Goal: Task Accomplishment & Management: Manage account settings

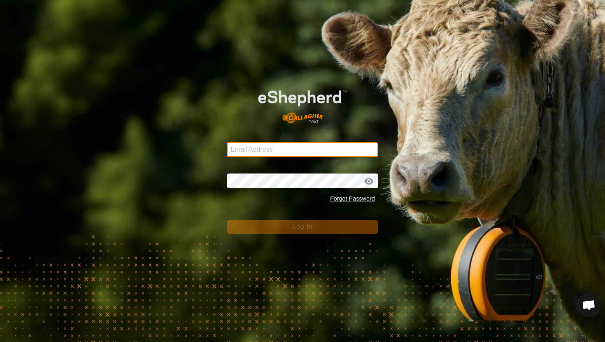
type input "[PERSON_NAME][EMAIL_ADDRESS][DOMAIN_NAME]"
click at [288, 229] on button "Log In" at bounding box center [302, 227] width 151 height 14
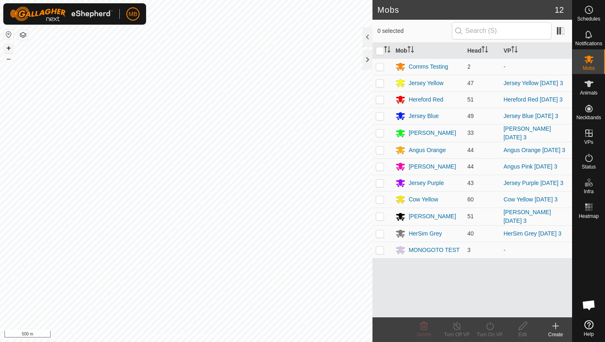
click at [8, 48] on button "+" at bounding box center [9, 48] width 10 height 10
click at [588, 87] on icon at bounding box center [588, 84] width 9 height 7
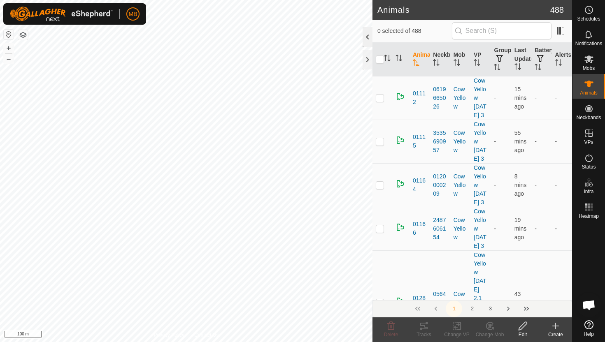
click at [367, 35] on div at bounding box center [367, 37] width 10 height 20
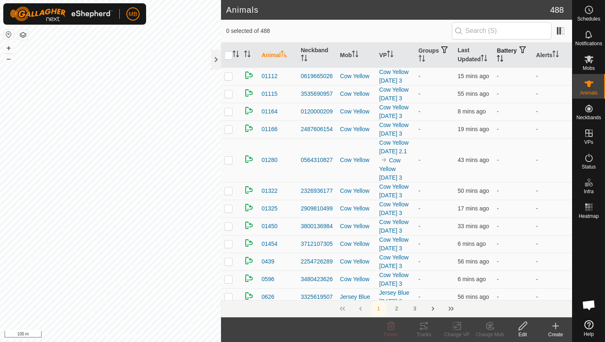
click at [503, 58] on icon "Activate to sort" at bounding box center [500, 58] width 7 height 7
click at [503, 58] on icon "Activate to sort" at bounding box center [500, 58] width 6 height 7
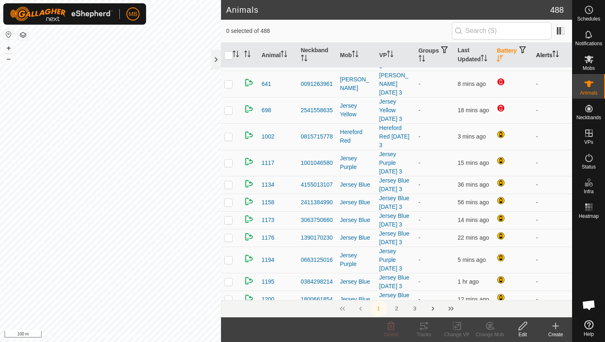
scroll to position [383, 0]
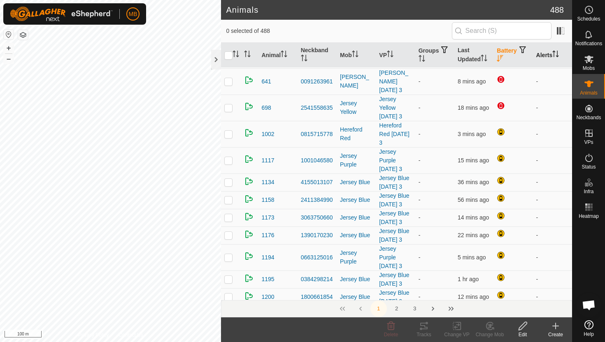
click at [556, 53] on icon "Activate to sort" at bounding box center [555, 54] width 7 height 7
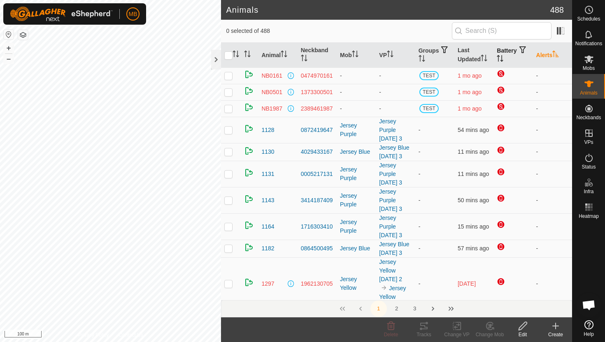
click at [556, 53] on icon "Activate to sort" at bounding box center [555, 54] width 7 height 7
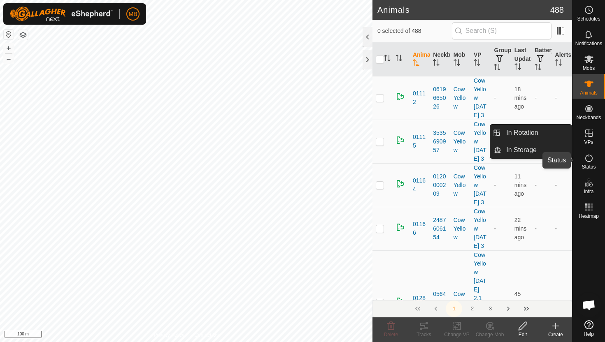
click at [591, 158] on icon at bounding box center [589, 158] width 10 height 10
